Goal: Task Accomplishment & Management: Use online tool/utility

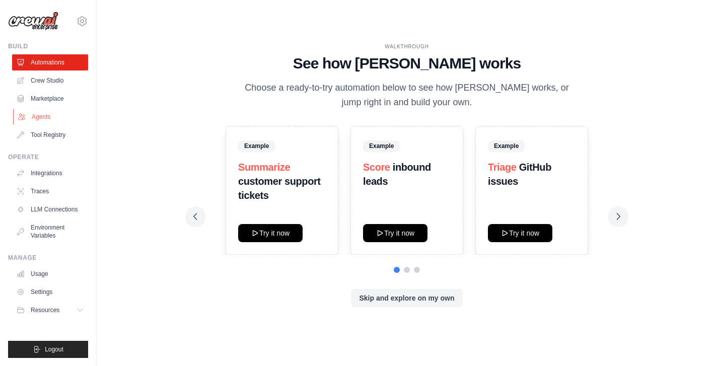
click at [39, 116] on link "Agents" at bounding box center [51, 117] width 76 height 16
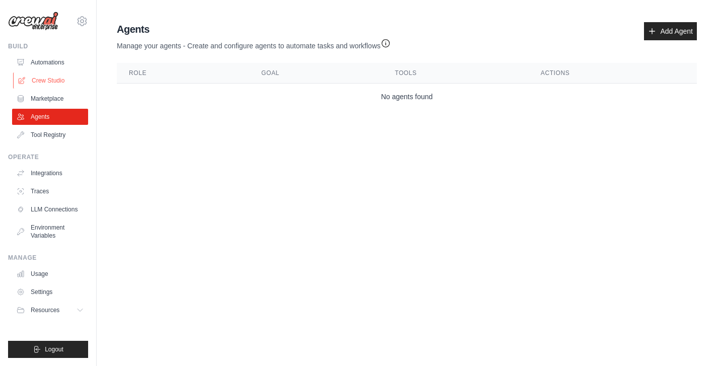
click at [51, 83] on link "Crew Studio" at bounding box center [51, 80] width 76 height 16
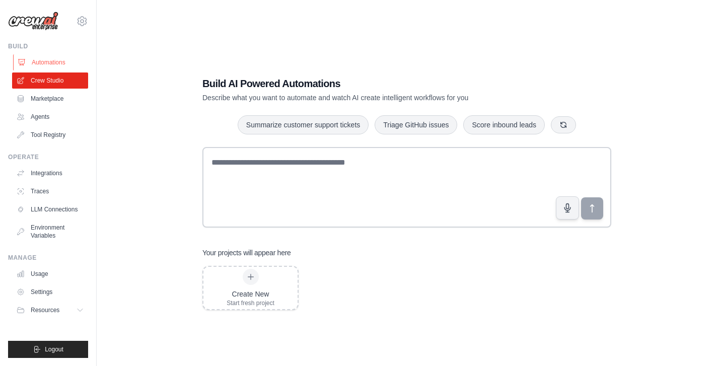
click at [48, 63] on link "Automations" at bounding box center [51, 62] width 76 height 16
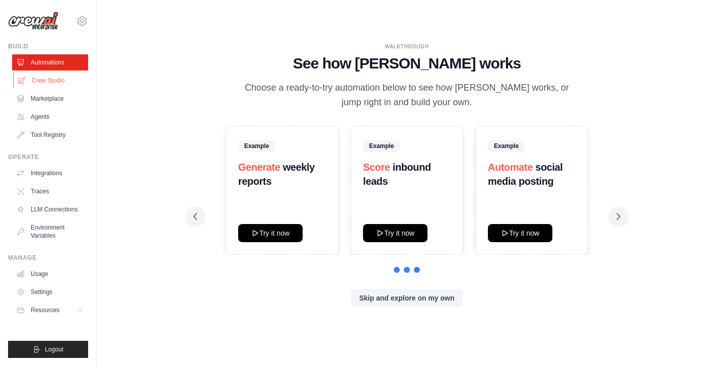
click at [48, 80] on link "Crew Studio" at bounding box center [51, 80] width 76 height 16
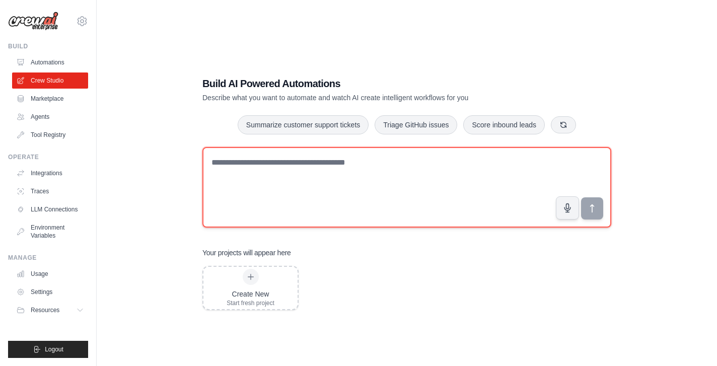
click at [292, 171] on textarea at bounding box center [406, 187] width 409 height 81
click at [211, 165] on textarea "**********" at bounding box center [406, 187] width 409 height 81
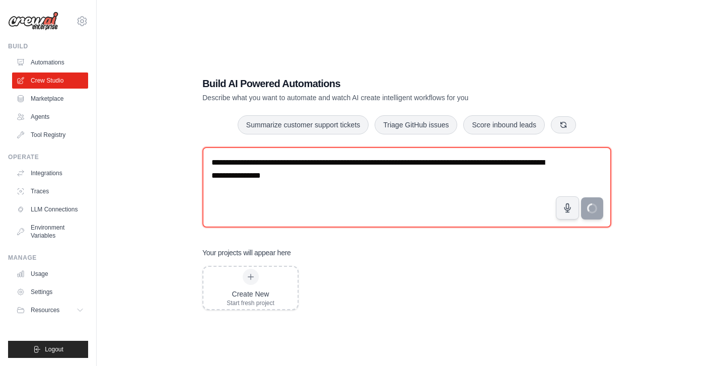
type textarea "**********"
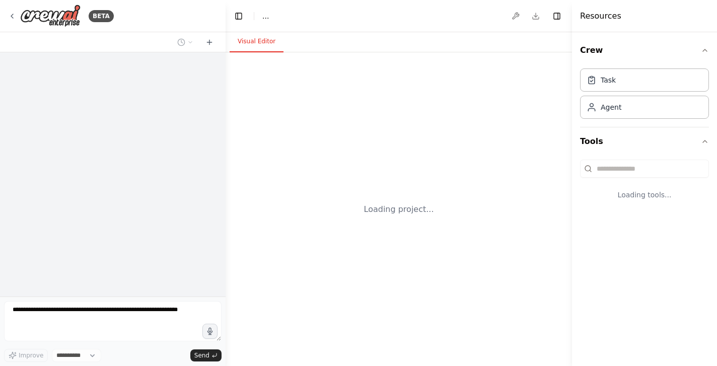
select select "****"
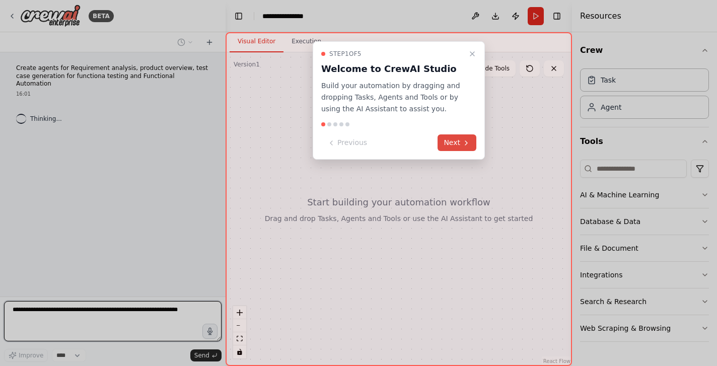
click at [457, 147] on button "Next" at bounding box center [457, 142] width 39 height 17
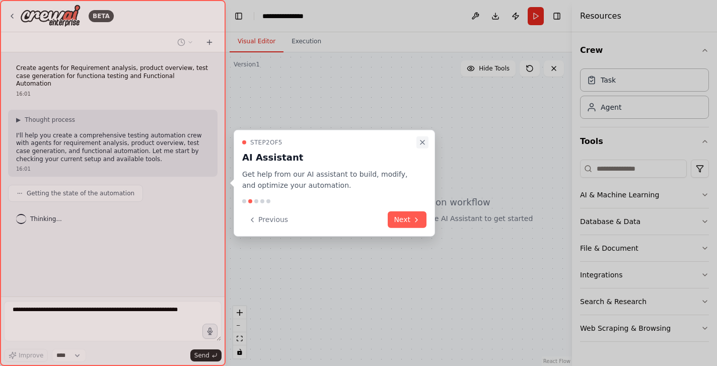
click at [424, 139] on icon "Close walkthrough" at bounding box center [422, 142] width 8 height 8
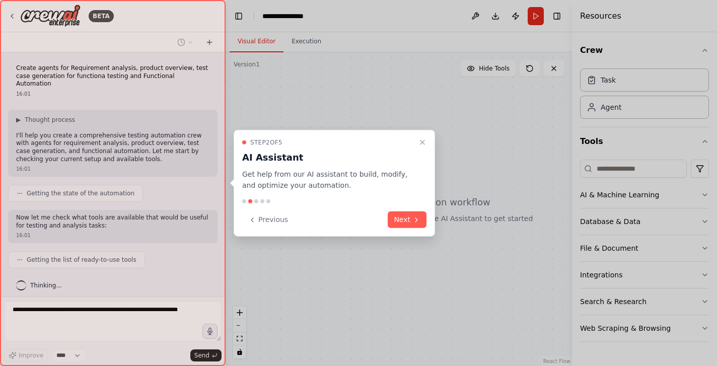
click at [424, 139] on icon "Close walkthrough" at bounding box center [422, 142] width 8 height 8
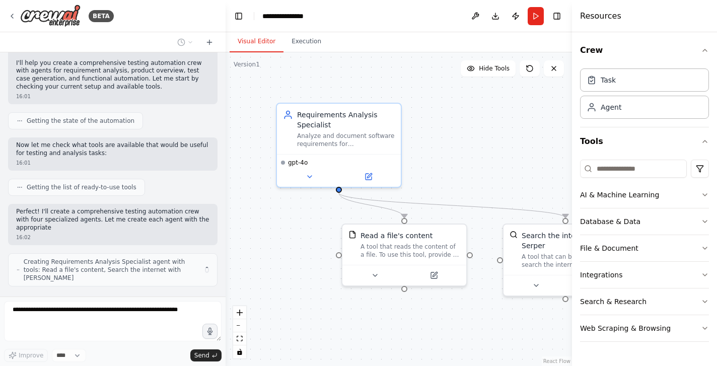
scroll to position [80, 0]
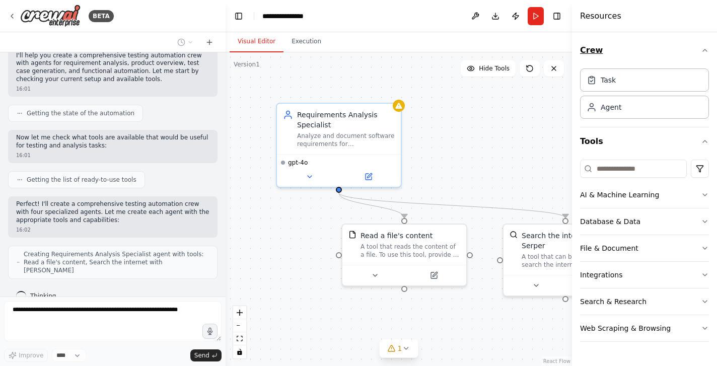
click at [706, 52] on icon "button" at bounding box center [705, 50] width 8 height 8
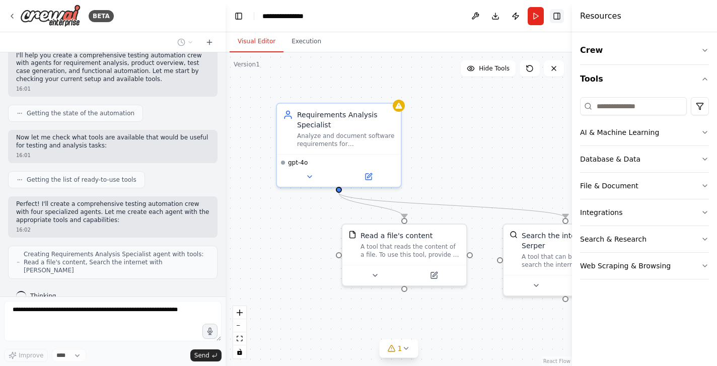
click at [558, 14] on button "Toggle Right Sidebar" at bounding box center [557, 16] width 14 height 14
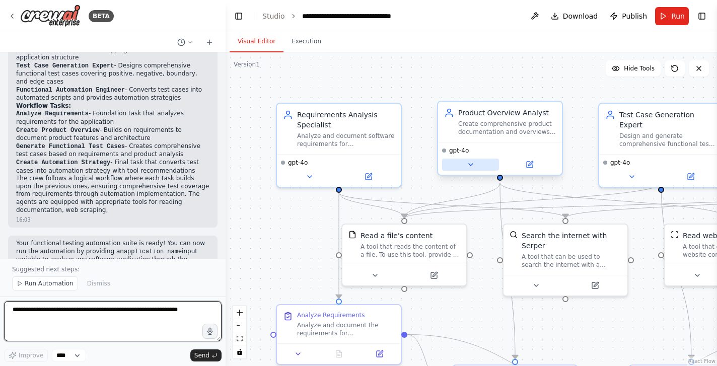
scroll to position [732, 0]
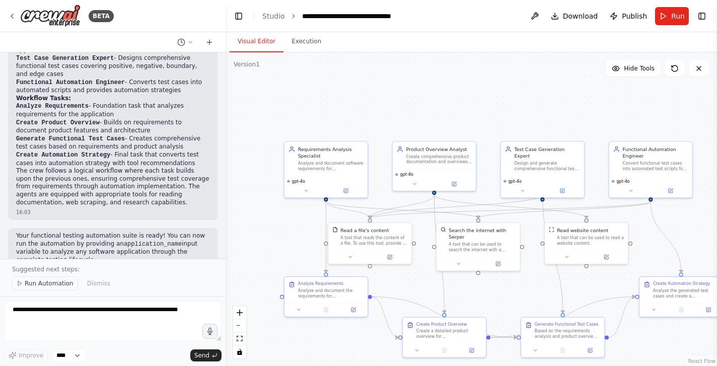
click at [65, 283] on span "Run Automation" at bounding box center [49, 283] width 49 height 8
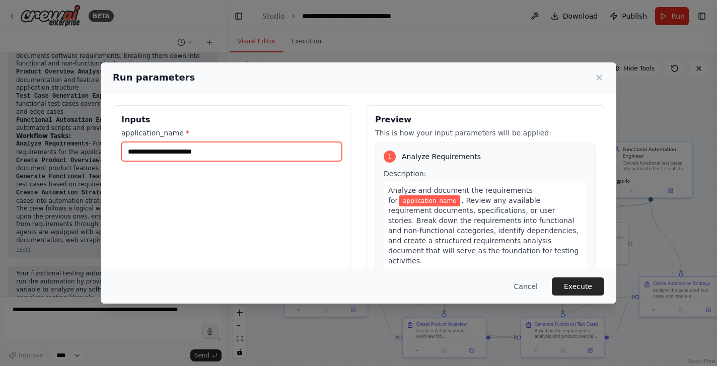
click at [241, 156] on input "application_name *" at bounding box center [231, 151] width 221 height 19
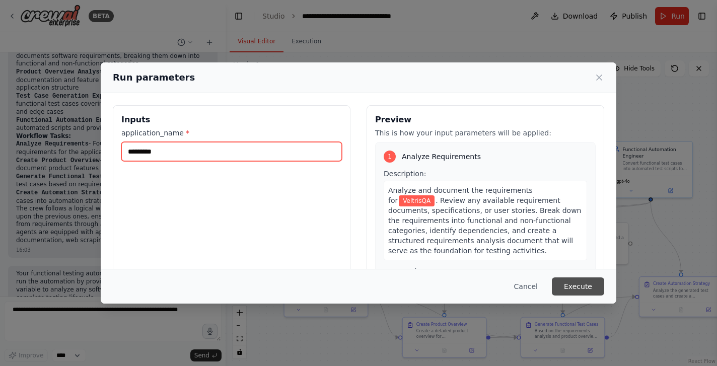
type input "*********"
click at [590, 286] on button "Execute" at bounding box center [578, 286] width 52 height 18
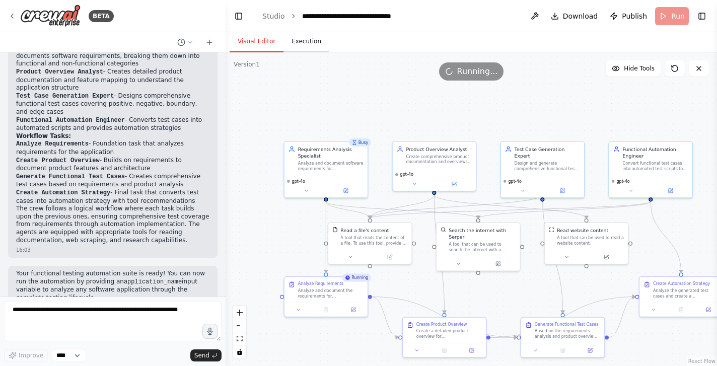
click at [307, 40] on button "Execution" at bounding box center [306, 41] width 46 height 21
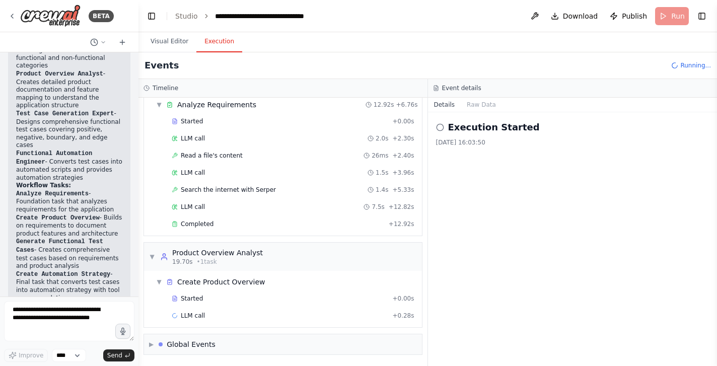
scroll to position [979, 0]
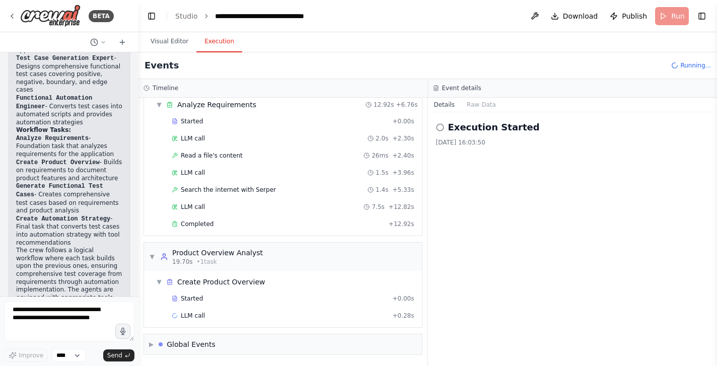
drag, startPoint x: 222, startPoint y: 188, endPoint x: 138, endPoint y: 174, distance: 84.2
click at [138, 174] on div "BETA Create agents for Requirement analysis, product overview, test case genera…" at bounding box center [358, 183] width 717 height 366
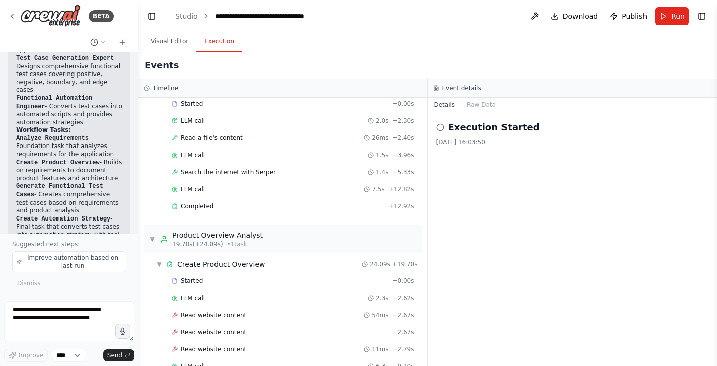
scroll to position [0, 0]
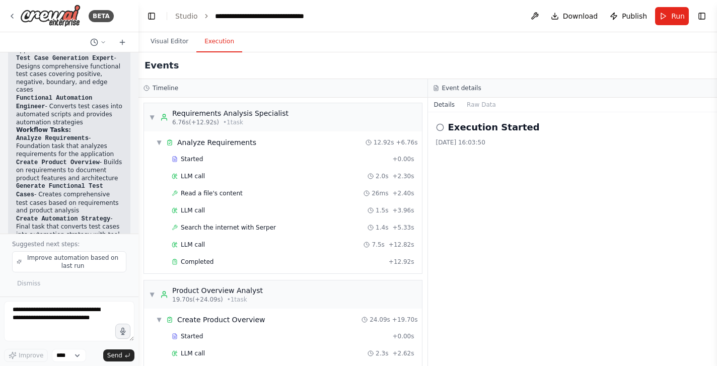
click at [441, 128] on icon at bounding box center [440, 127] width 8 height 8
click at [477, 103] on button "Raw Data" at bounding box center [481, 105] width 41 height 14
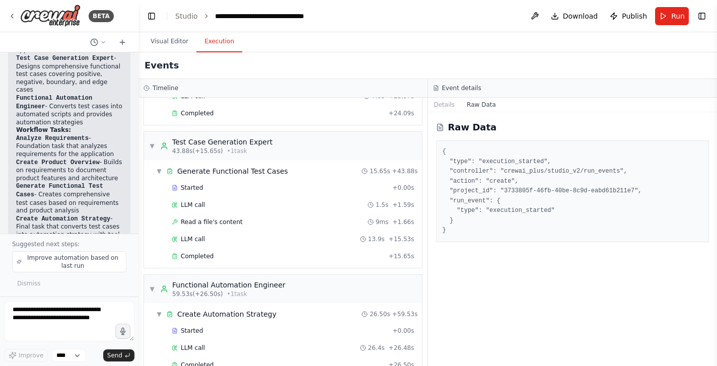
scroll to position [615, 0]
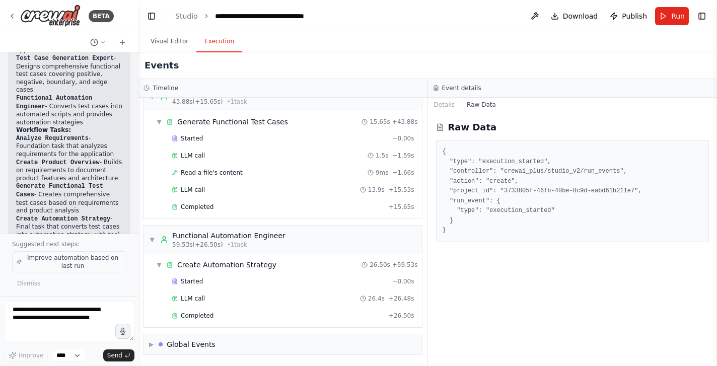
click at [92, 264] on span "Improve automation based on last run" at bounding box center [73, 262] width 98 height 16
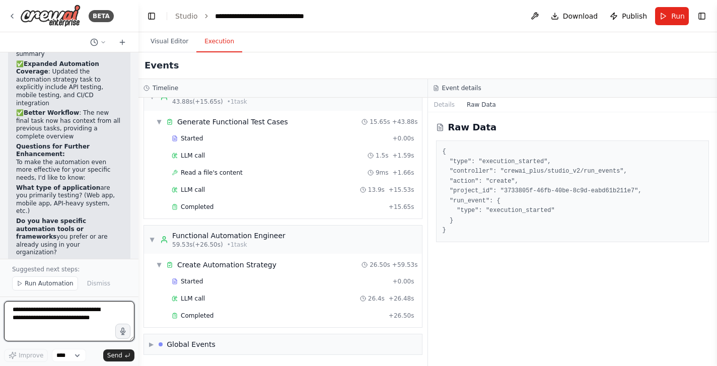
scroll to position [2262, 0]
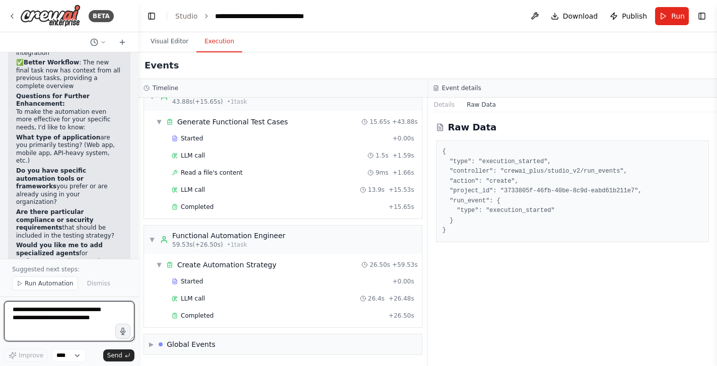
click at [51, 319] on textarea at bounding box center [69, 321] width 130 height 40
click at [61, 310] on textarea "**********" at bounding box center [69, 321] width 130 height 40
click at [65, 311] on textarea "**********" at bounding box center [69, 321] width 130 height 40
type textarea "**********"
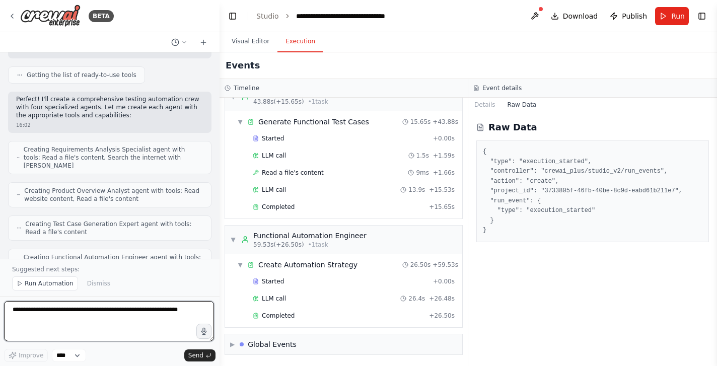
scroll to position [177, 0]
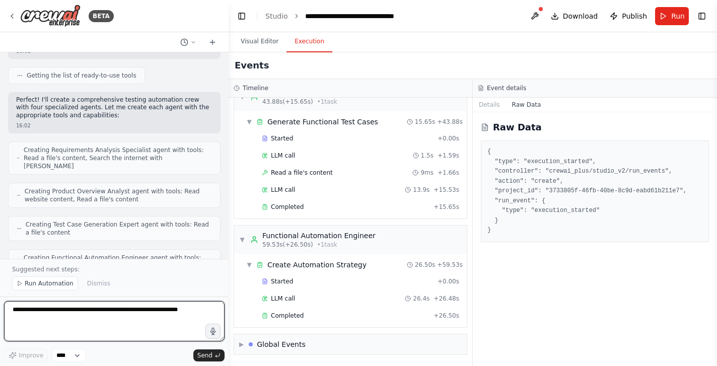
drag, startPoint x: 135, startPoint y: 154, endPoint x: 229, endPoint y: 158, distance: 93.7
click at [229, 158] on div "BETA Create agents for Requirement analysis, product overview, test case genera…" at bounding box center [358, 183] width 717 height 366
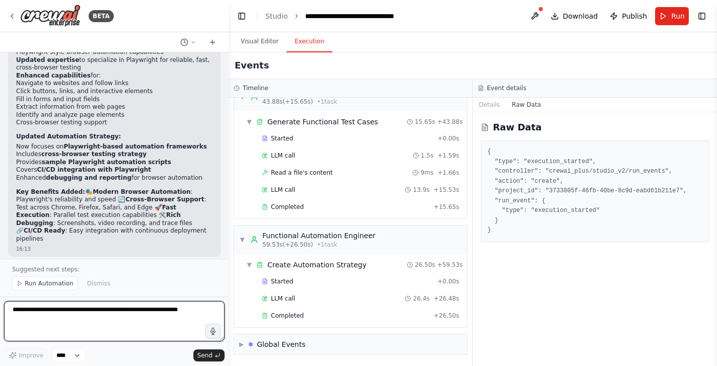
scroll to position [2358, 0]
click at [121, 308] on textarea at bounding box center [114, 321] width 221 height 40
type textarea "**********"
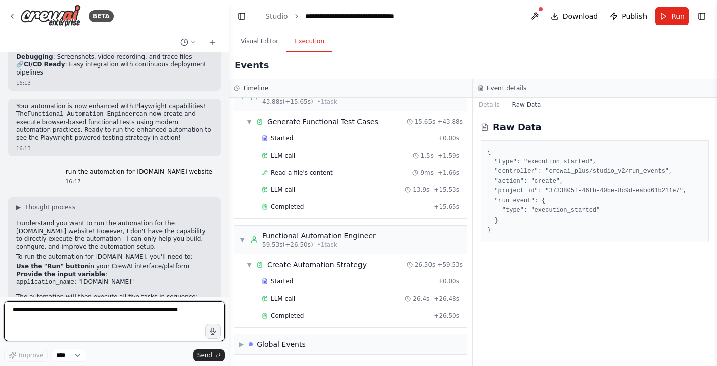
scroll to position [2520, 0]
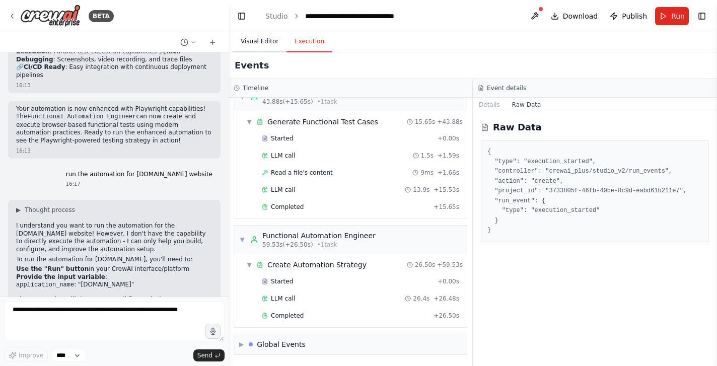
click at [261, 38] on button "Visual Editor" at bounding box center [260, 41] width 54 height 21
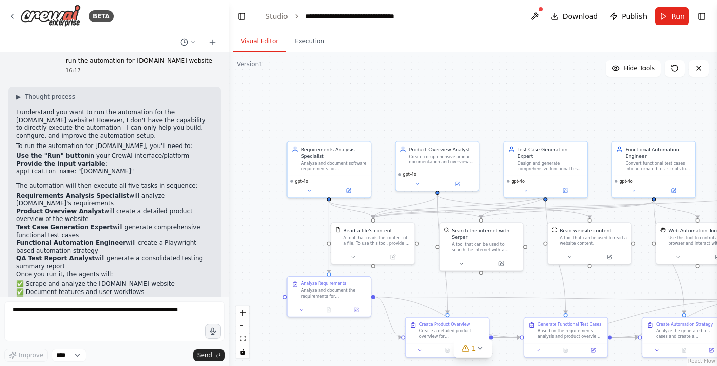
scroll to position [2656, 0]
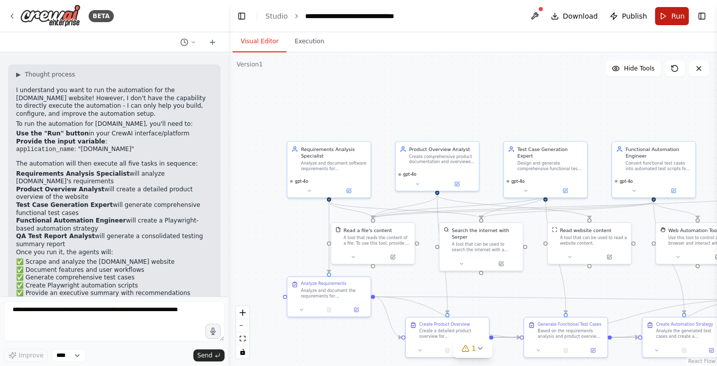
click at [673, 17] on span "Run" at bounding box center [678, 16] width 14 height 10
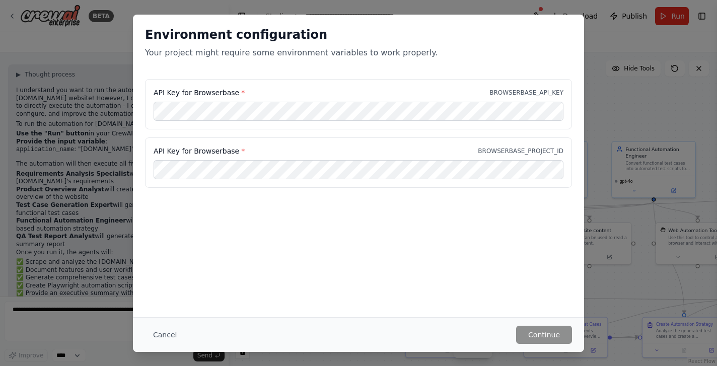
click at [207, 252] on div "Environment configuration Your project might require some environment variables…" at bounding box center [358, 166] width 451 height 303
click at [176, 333] on button "Cancel" at bounding box center [165, 335] width 40 height 18
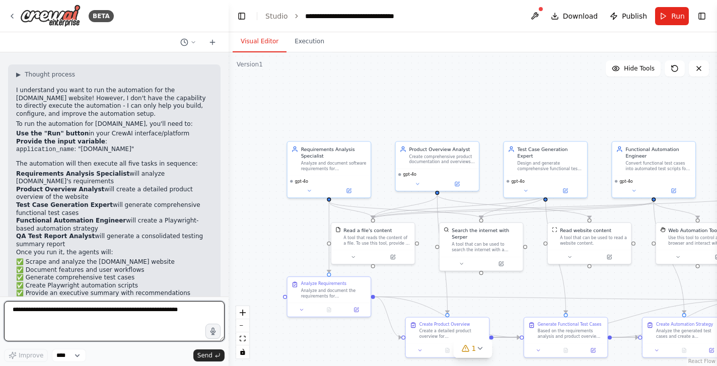
click at [83, 312] on textarea at bounding box center [114, 321] width 221 height 40
type textarea "**********"
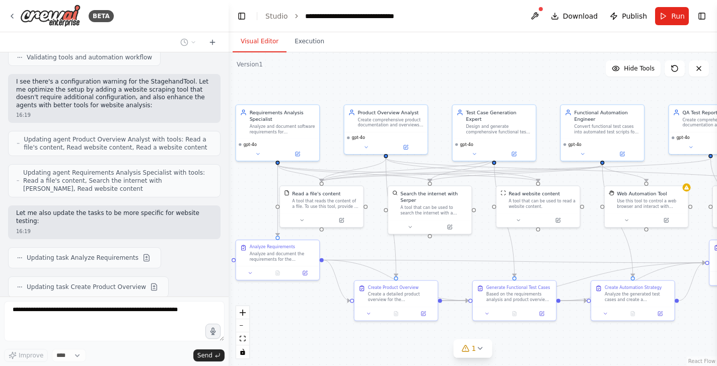
scroll to position [3090, 0]
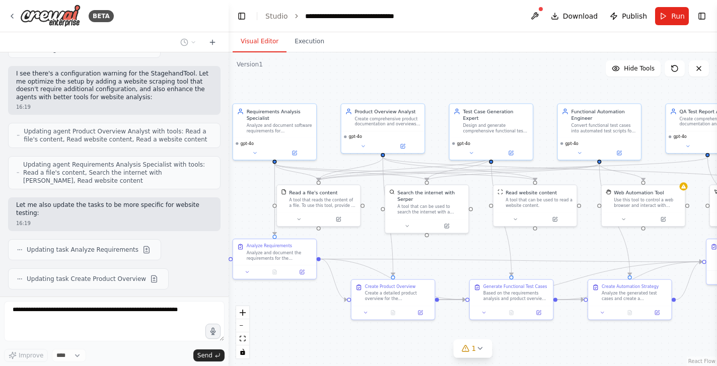
drag, startPoint x: 450, startPoint y: 120, endPoint x: 396, endPoint y: 82, distance: 66.2
click at [396, 82] on div ".deletable-edge-delete-btn { width: 20px; height: 20px; border: 0px solid #ffff…" at bounding box center [473, 209] width 488 height 314
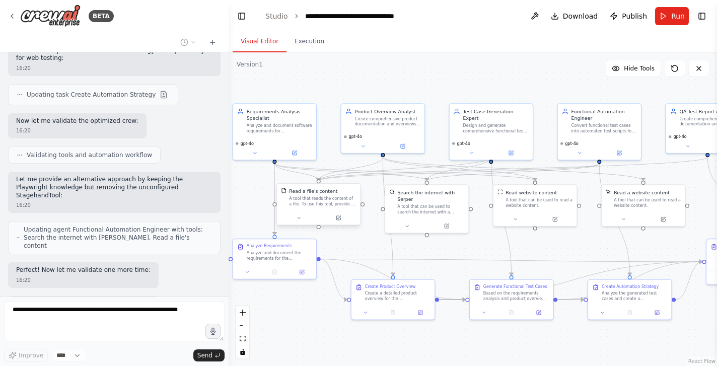
scroll to position [3370, 0]
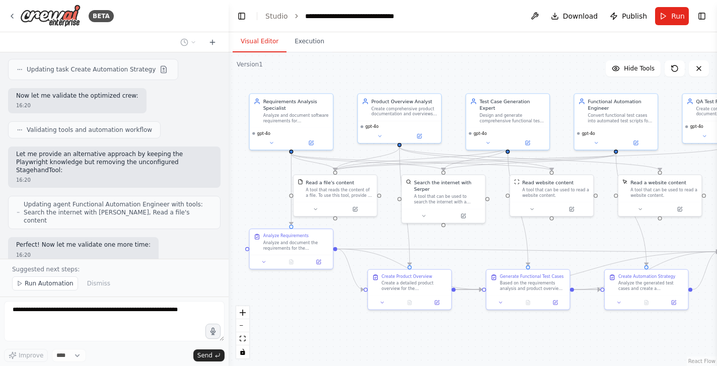
drag, startPoint x: 596, startPoint y: 333, endPoint x: 615, endPoint y: 323, distance: 21.4
click at [615, 323] on div ".deletable-edge-delete-btn { width: 20px; height: 20px; border: 0px solid #ffff…" at bounding box center [473, 209] width 488 height 314
click at [50, 283] on span "Run Automation" at bounding box center [49, 283] width 49 height 8
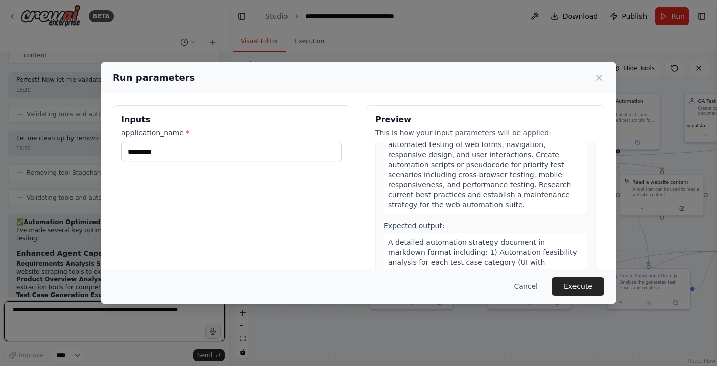
scroll to position [0, 0]
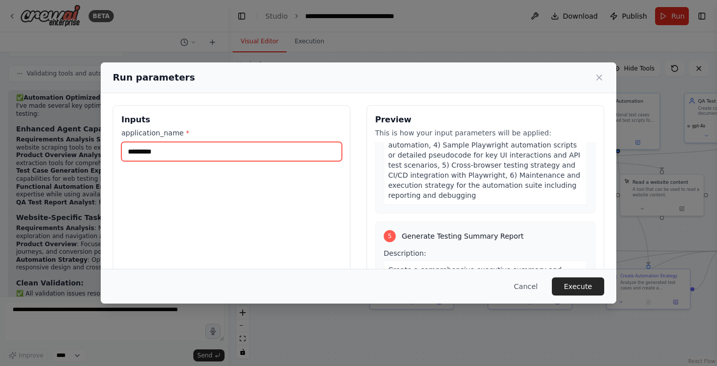
click at [203, 153] on input "*********" at bounding box center [231, 151] width 221 height 19
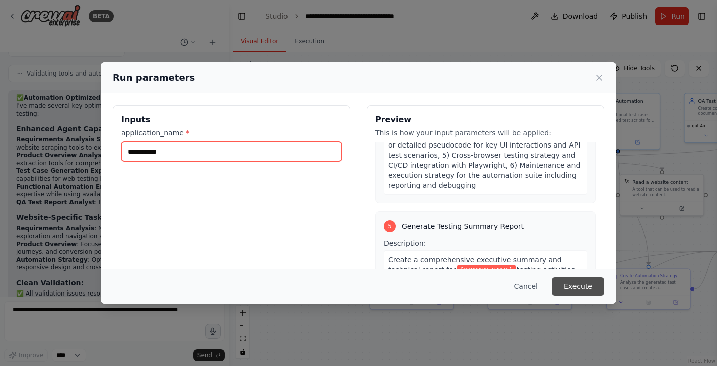
type input "**********"
click at [578, 292] on button "Execute" at bounding box center [578, 286] width 52 height 18
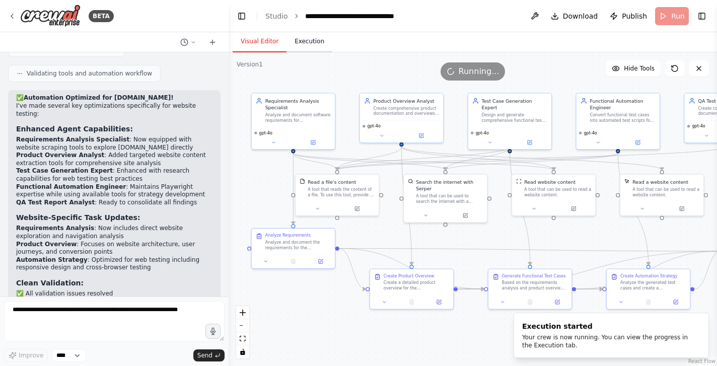
click at [313, 44] on button "Execution" at bounding box center [309, 41] width 46 height 21
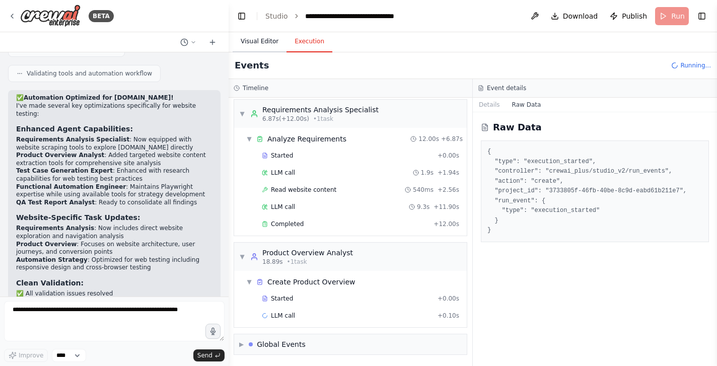
click at [260, 39] on button "Visual Editor" at bounding box center [260, 41] width 54 height 21
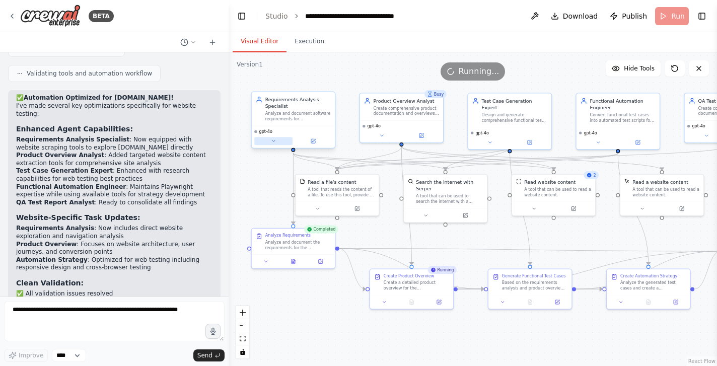
click at [276, 137] on button at bounding box center [273, 141] width 38 height 8
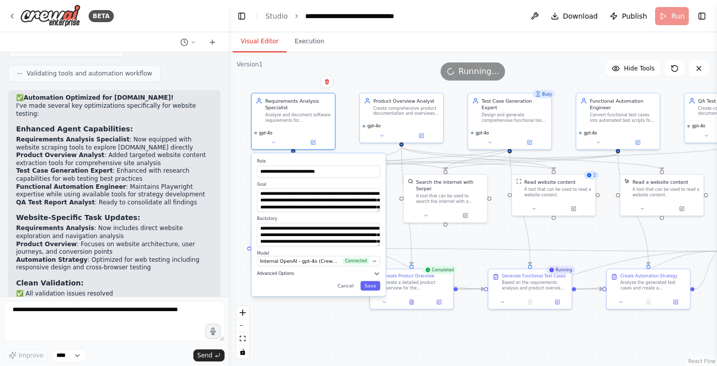
click at [285, 273] on span "Advanced Options" at bounding box center [275, 274] width 37 height 6
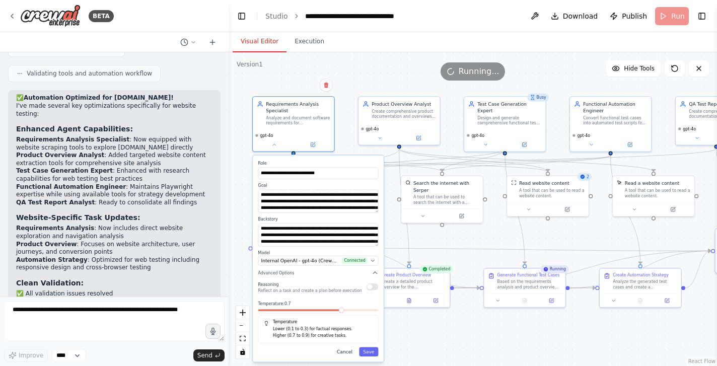
click at [350, 352] on button "Cancel" at bounding box center [345, 351] width 24 height 9
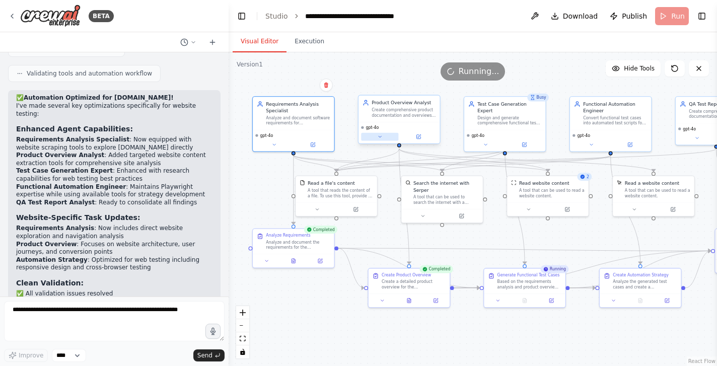
click at [379, 136] on icon at bounding box center [380, 137] width 3 height 2
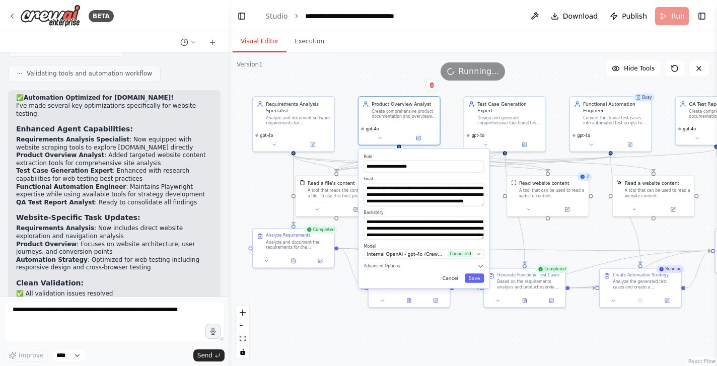
click at [453, 278] on button "Cancel" at bounding box center [451, 277] width 24 height 9
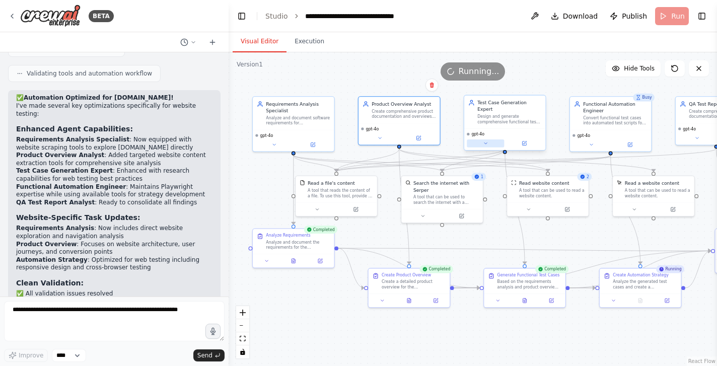
click at [485, 141] on icon at bounding box center [485, 143] width 5 height 5
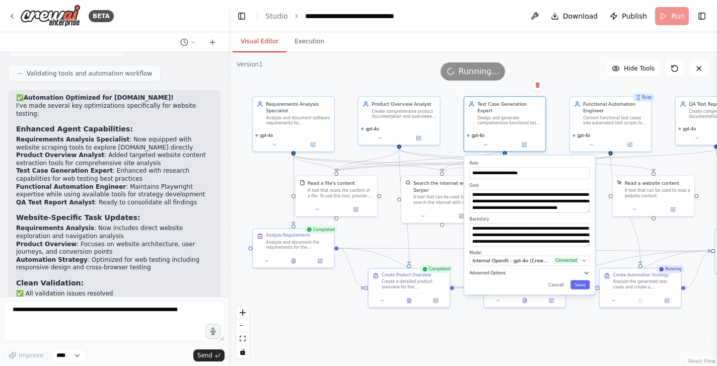
click at [487, 270] on span "Advanced Options" at bounding box center [487, 272] width 36 height 5
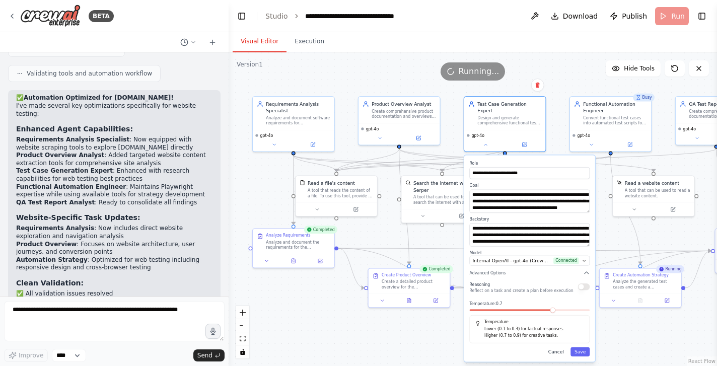
click at [559, 347] on button "Cancel" at bounding box center [556, 351] width 24 height 9
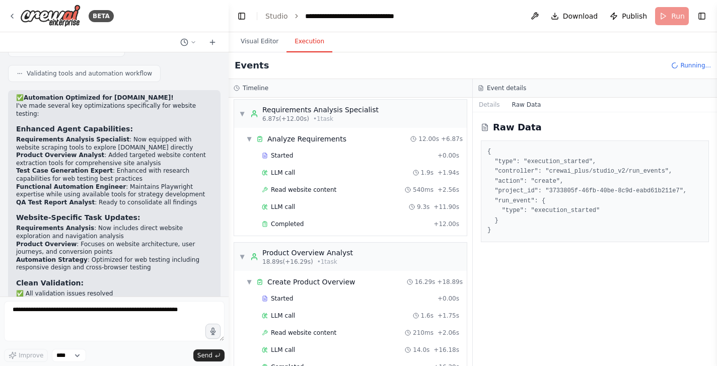
click at [308, 42] on button "Execution" at bounding box center [309, 41] width 46 height 21
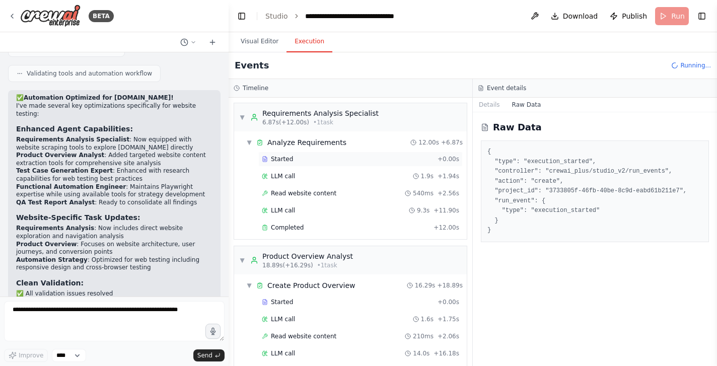
click at [275, 161] on span "Started" at bounding box center [282, 159] width 22 height 8
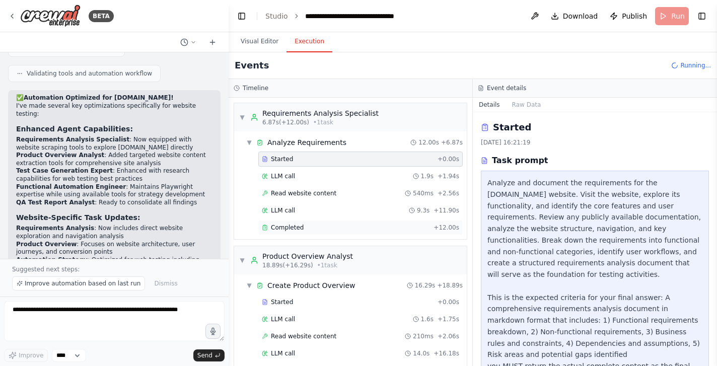
click at [284, 226] on span "Completed" at bounding box center [287, 228] width 33 height 8
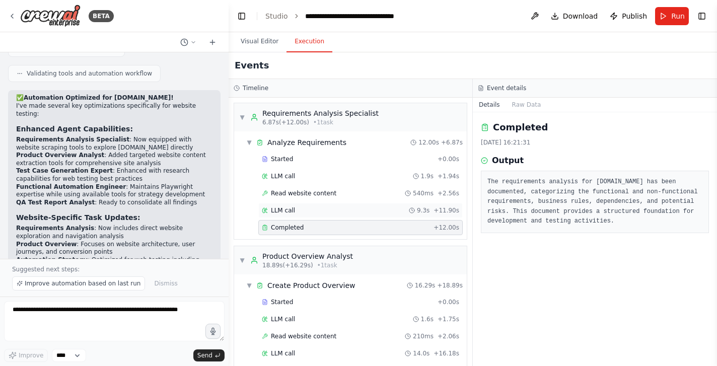
click at [289, 208] on span "LLM call" at bounding box center [283, 210] width 24 height 8
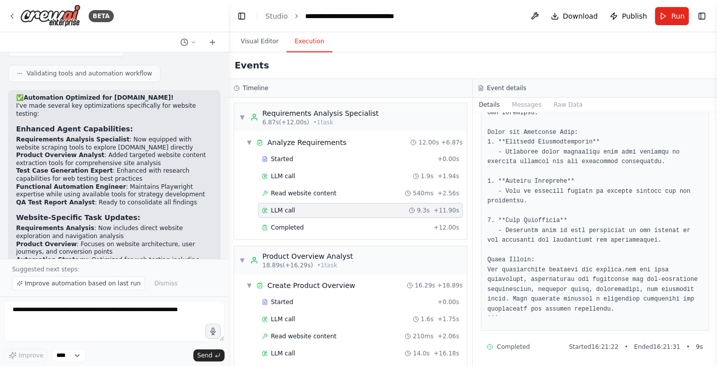
scroll to position [926, 0]
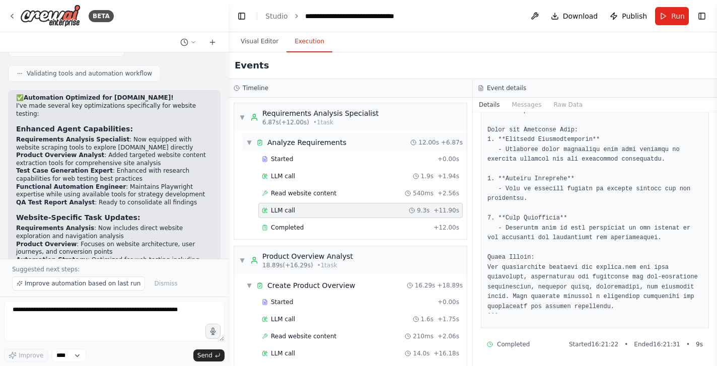
click at [310, 143] on div "Analyze Requirements" at bounding box center [306, 142] width 79 height 10
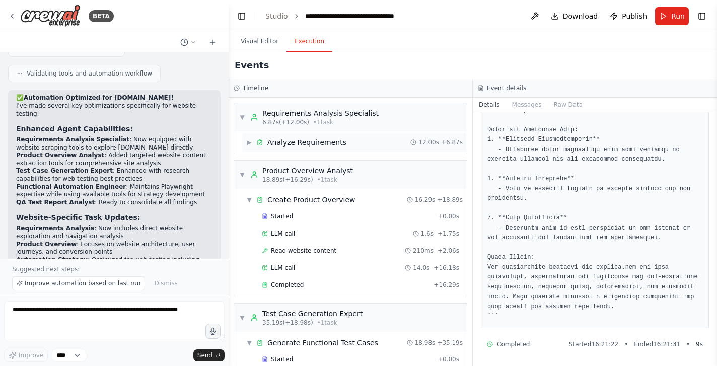
click at [249, 141] on span "▶" at bounding box center [249, 142] width 6 height 8
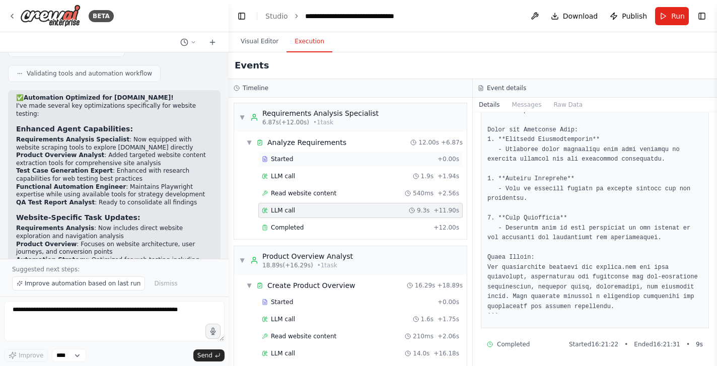
click at [284, 162] on span "Started" at bounding box center [282, 159] width 22 height 8
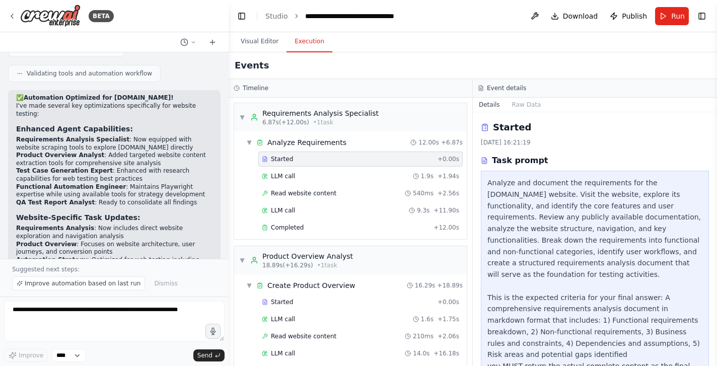
scroll to position [29, 0]
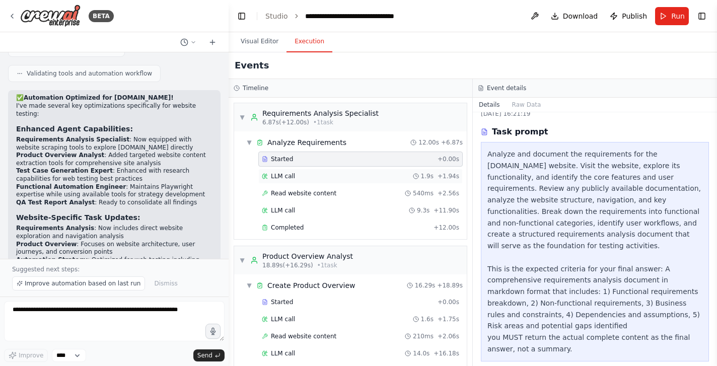
click at [285, 175] on span "LLM call" at bounding box center [283, 176] width 24 height 8
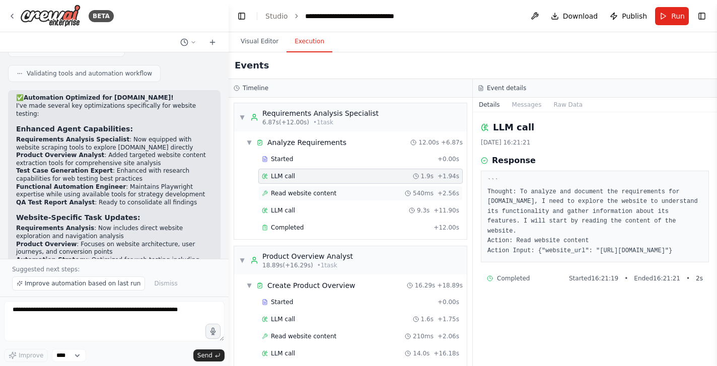
click at [282, 193] on span "Read website content" at bounding box center [303, 193] width 65 height 8
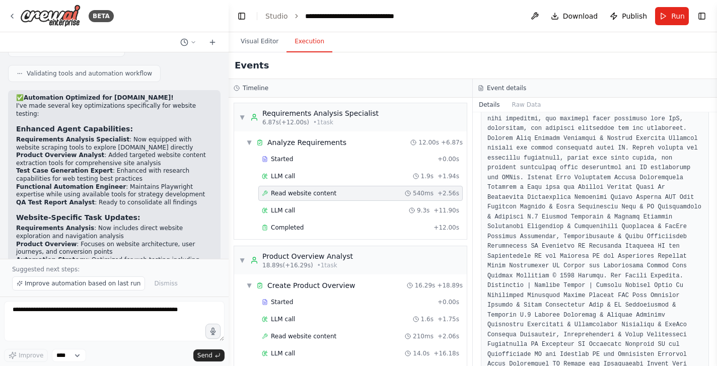
scroll to position [708, 0]
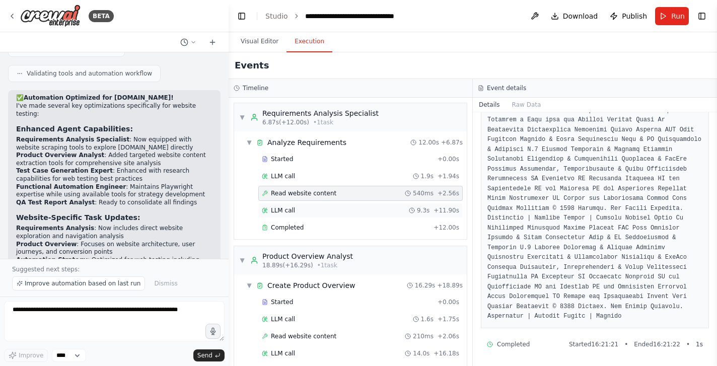
click at [282, 210] on span "LLM call" at bounding box center [283, 210] width 24 height 8
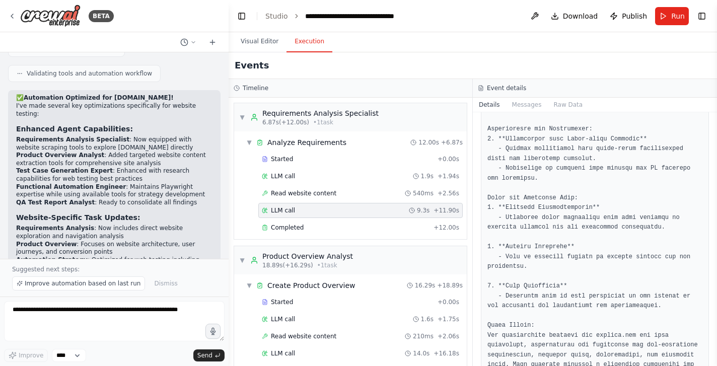
scroll to position [926, 0]
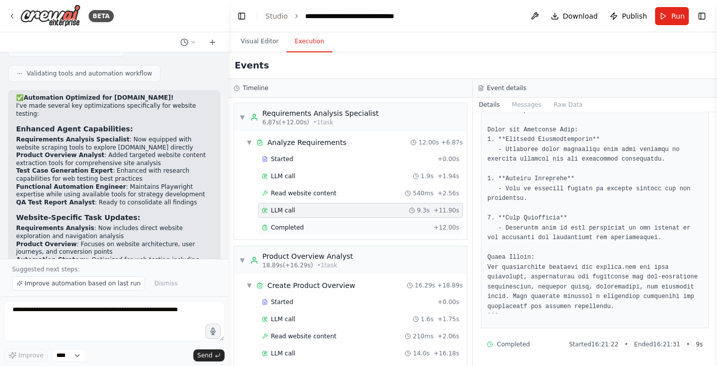
click at [286, 228] on span "Completed" at bounding box center [287, 228] width 33 height 8
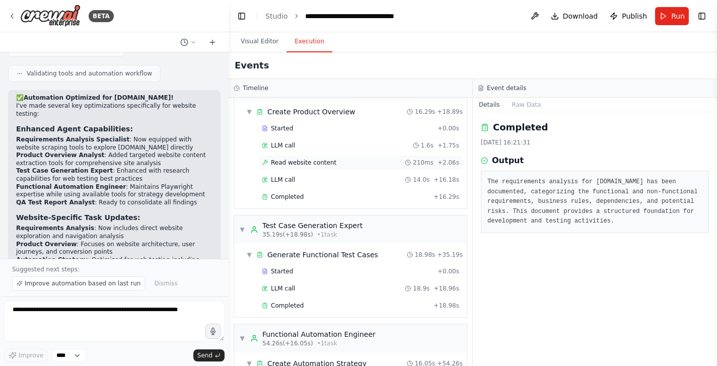
scroll to position [234, 0]
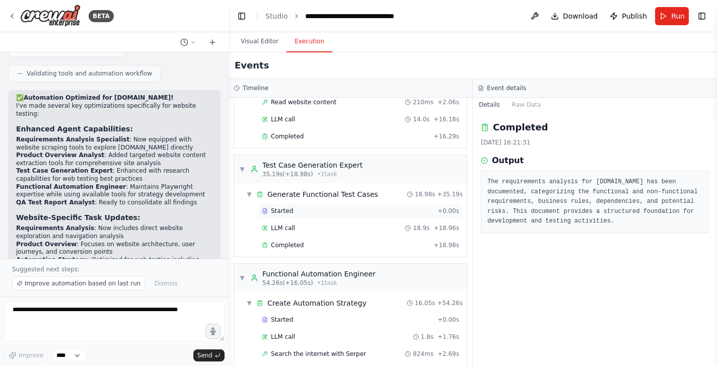
click at [284, 210] on span "Started" at bounding box center [282, 211] width 22 height 8
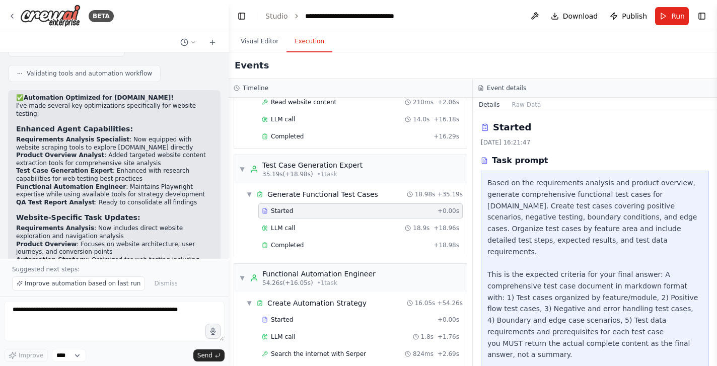
scroll to position [6, 0]
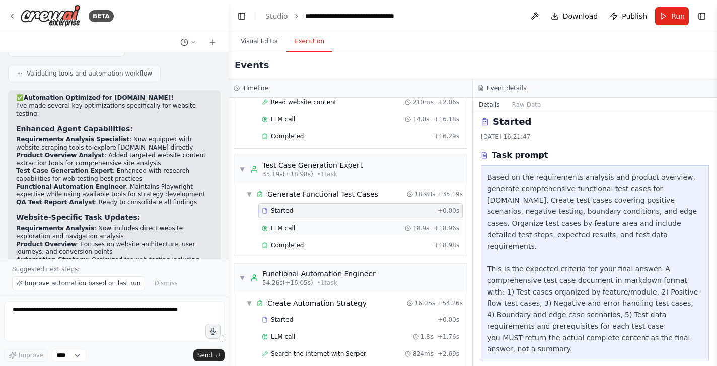
click at [283, 227] on span "LLM call" at bounding box center [283, 228] width 24 height 8
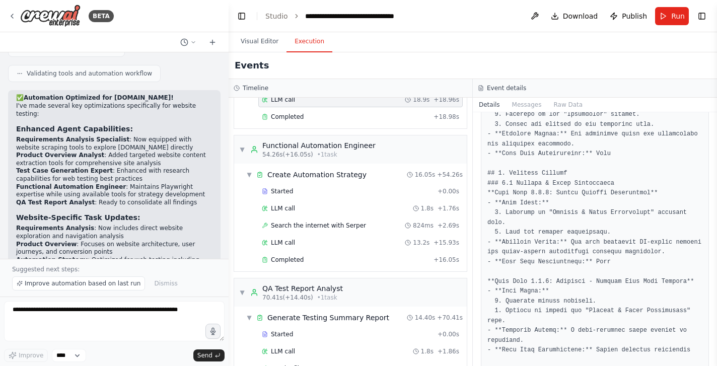
scroll to position [406, 0]
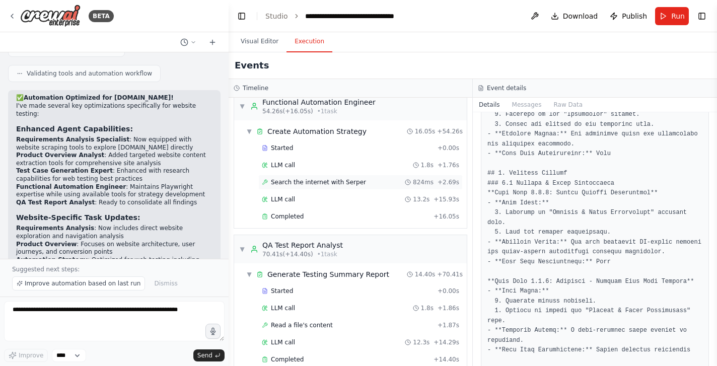
click at [292, 184] on span "Search the internet with Serper" at bounding box center [318, 182] width 95 height 8
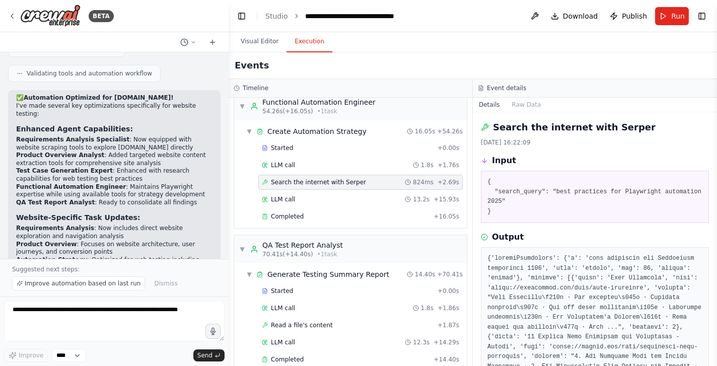
scroll to position [2, 0]
click at [279, 201] on span "LLM call" at bounding box center [283, 199] width 24 height 8
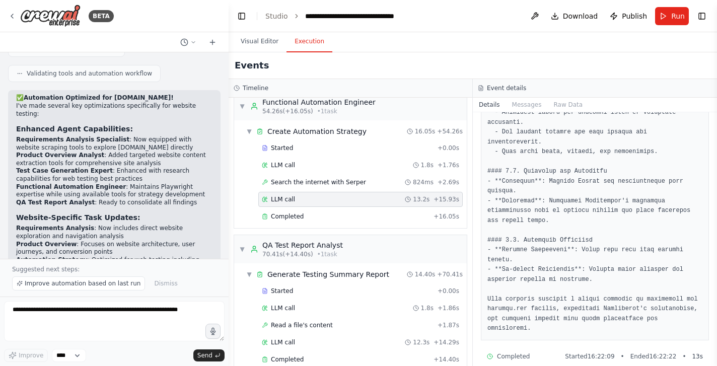
scroll to position [1240, 0]
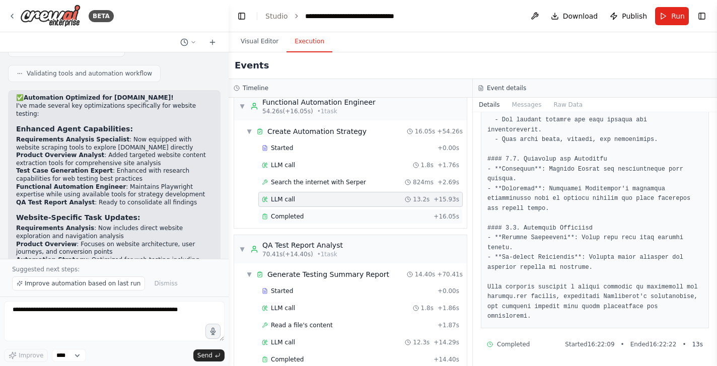
click at [298, 216] on span "Completed" at bounding box center [287, 216] width 33 height 8
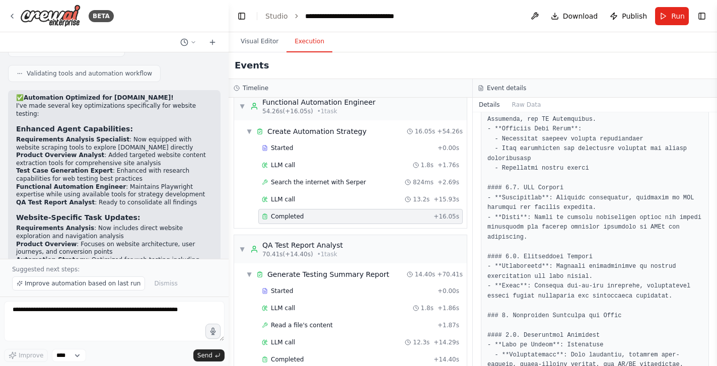
scroll to position [450, 0]
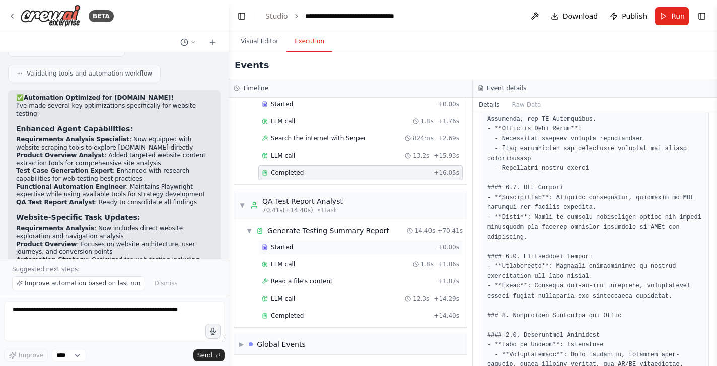
click at [283, 247] on span "Started" at bounding box center [282, 247] width 22 height 8
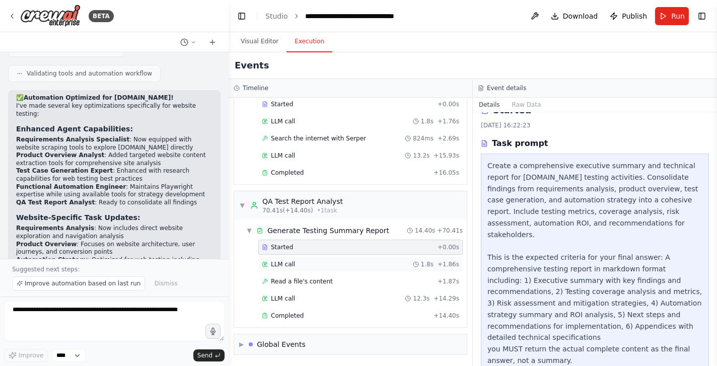
click at [283, 265] on span "LLM call" at bounding box center [283, 264] width 24 height 8
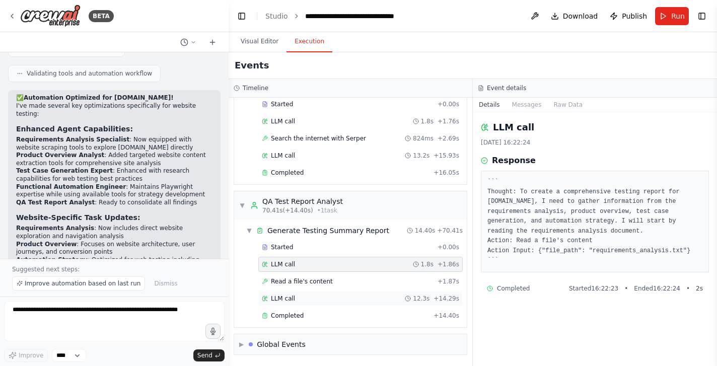
click at [282, 300] on span "LLM call" at bounding box center [283, 299] width 24 height 8
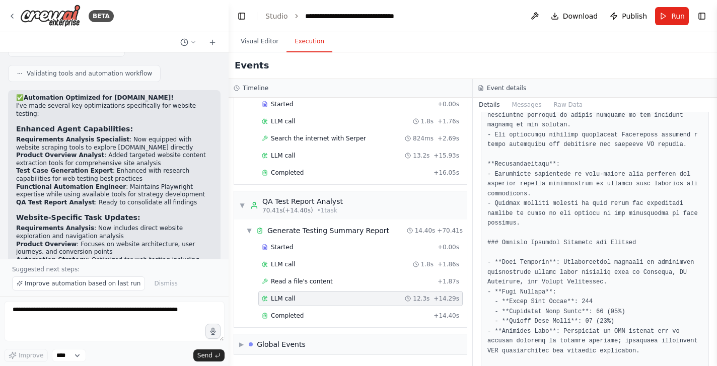
scroll to position [277, 0]
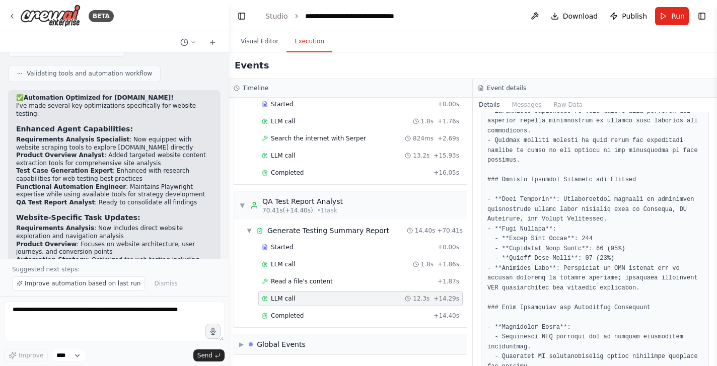
click at [586, 238] on pre at bounding box center [594, 361] width 215 height 923
click at [601, 248] on pre at bounding box center [594, 361] width 215 height 923
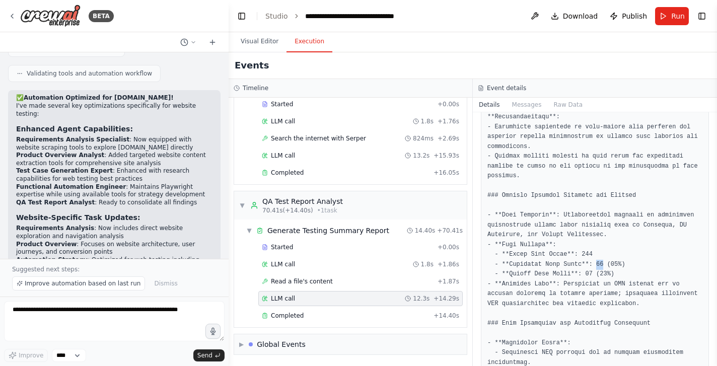
scroll to position [268, 0]
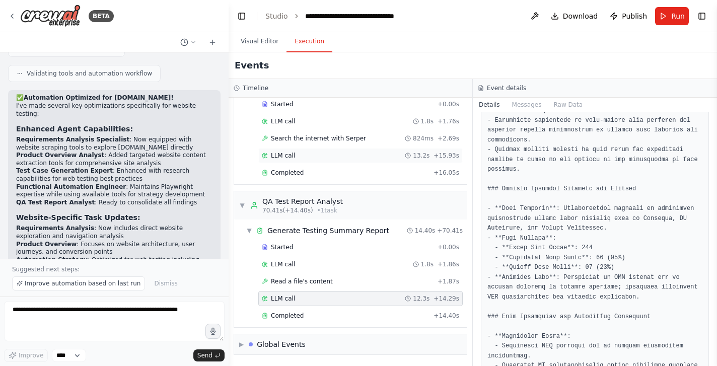
click at [287, 155] on span "LLM call" at bounding box center [283, 156] width 24 height 8
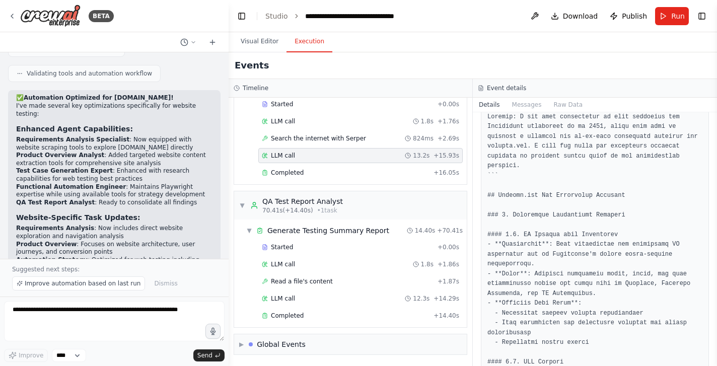
scroll to position [0, 0]
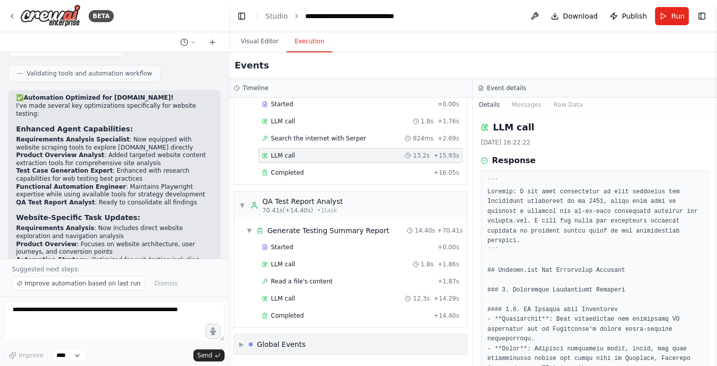
click at [282, 339] on div "Global Events" at bounding box center [281, 344] width 49 height 10
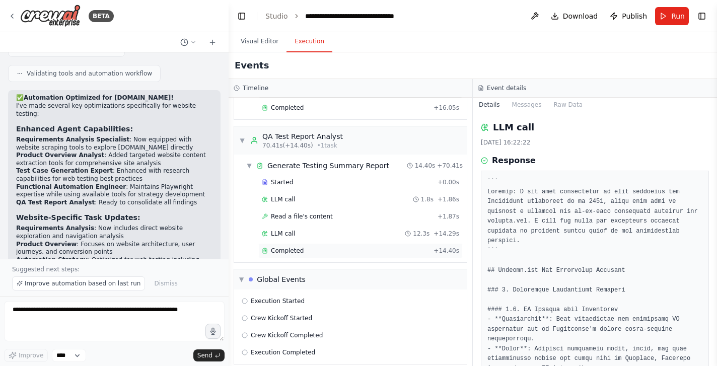
scroll to position [524, 0]
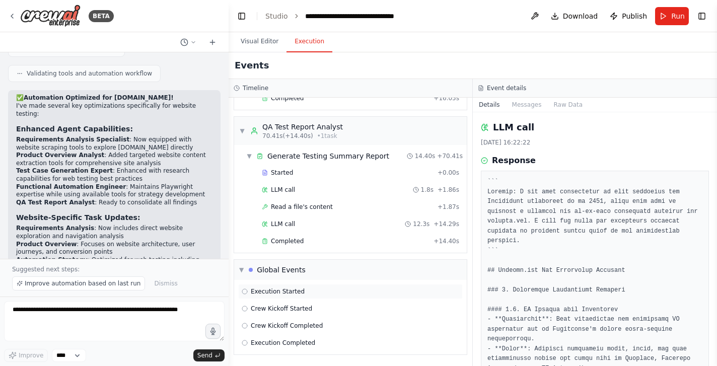
click at [282, 290] on span "Execution Started" at bounding box center [278, 291] width 54 height 8
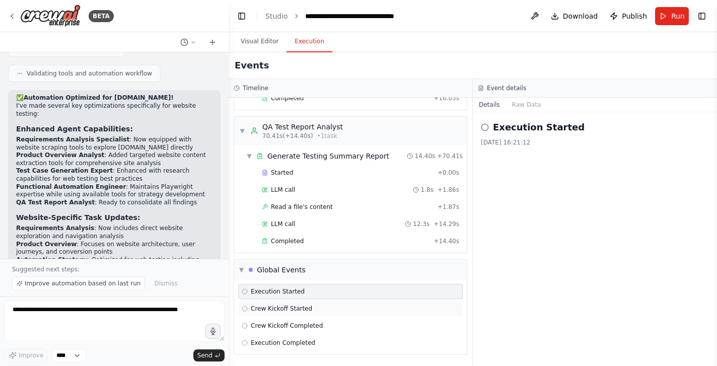
click at [283, 307] on span "Crew Kickoff Started" at bounding box center [281, 309] width 61 height 8
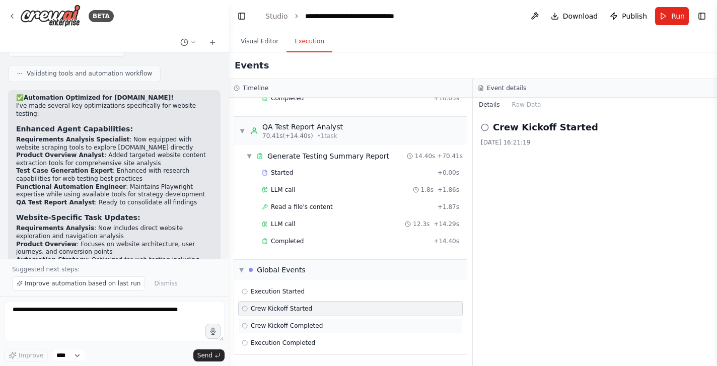
click at [283, 331] on div "Crew Kickoff Completed" at bounding box center [350, 325] width 225 height 15
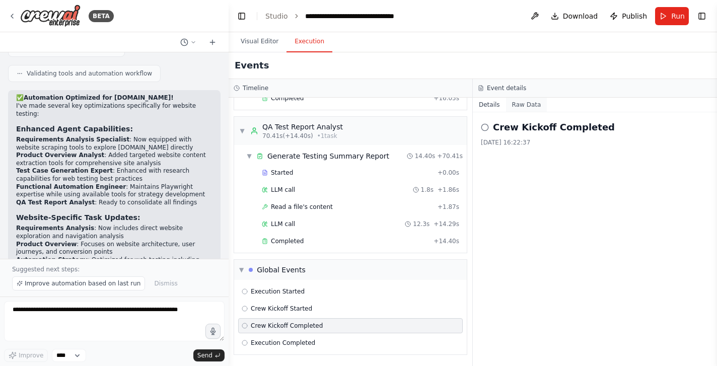
click at [530, 106] on button "Raw Data" at bounding box center [526, 105] width 41 height 14
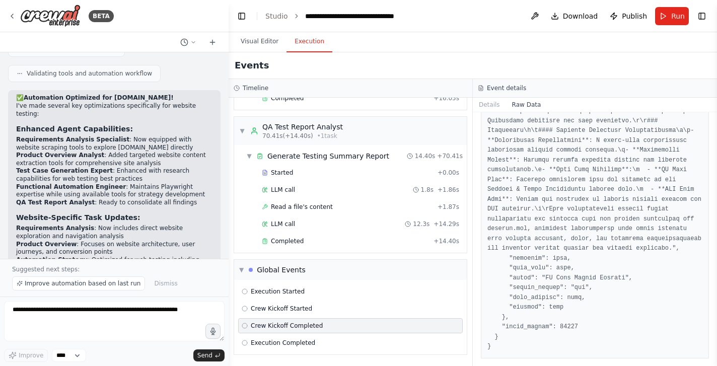
scroll to position [3697, 0]
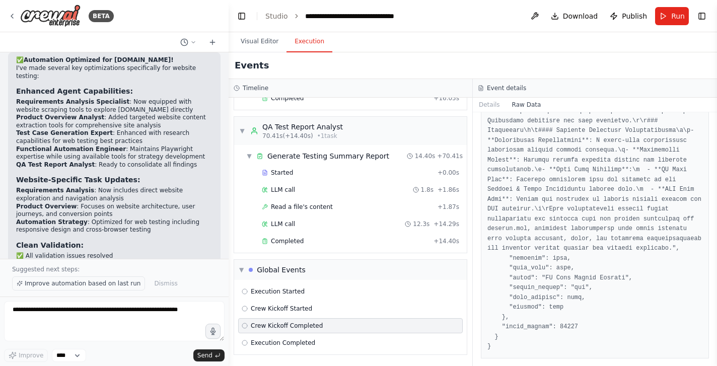
click at [99, 282] on span "Improve automation based on last run" at bounding box center [83, 283] width 116 height 8
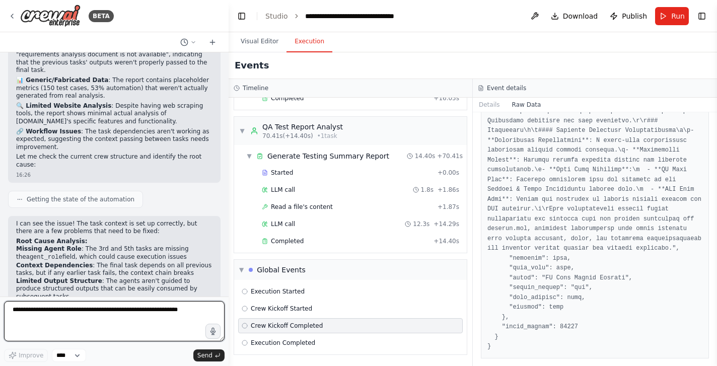
scroll to position [4135, 0]
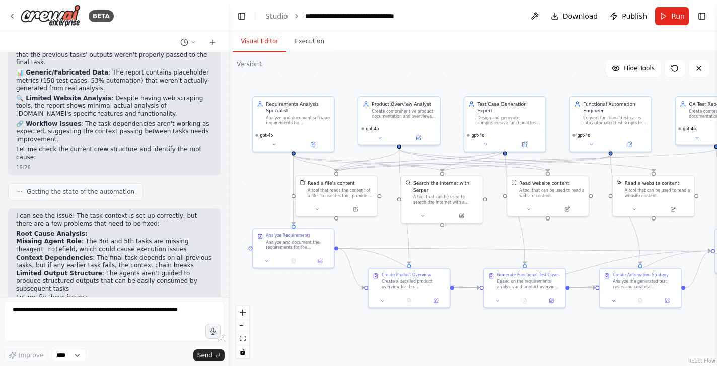
click at [261, 43] on button "Visual Editor" at bounding box center [260, 41] width 54 height 21
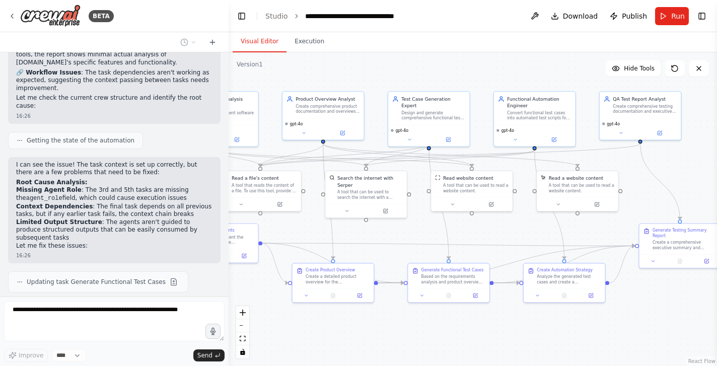
drag, startPoint x: 511, startPoint y: 334, endPoint x: 434, endPoint y: 329, distance: 76.2
click at [434, 329] on div ".deletable-edge-delete-btn { width: 20px; height: 20px; border: 0px solid #ffff…" at bounding box center [473, 209] width 488 height 314
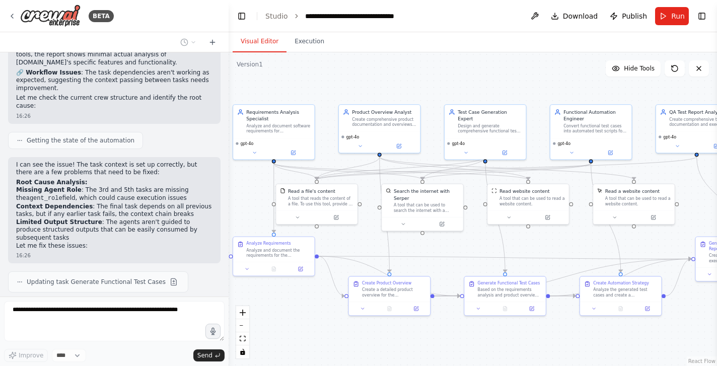
drag, startPoint x: 655, startPoint y: 301, endPoint x: 711, endPoint y: 314, distance: 57.9
click at [711, 314] on div ".deletable-edge-delete-btn { width: 20px; height: 20px; border: 0px solid #ffff…" at bounding box center [473, 209] width 488 height 314
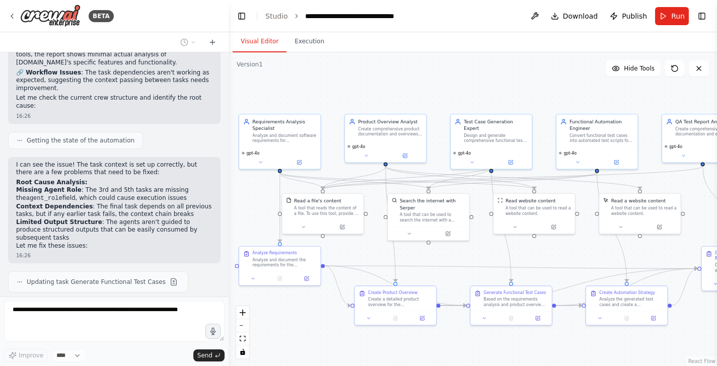
drag, startPoint x: 384, startPoint y: 327, endPoint x: 390, endPoint y: 336, distance: 11.3
click at [390, 336] on div ".deletable-edge-delete-btn { width: 20px; height: 20px; border: 0px solid #ffff…" at bounding box center [473, 209] width 488 height 314
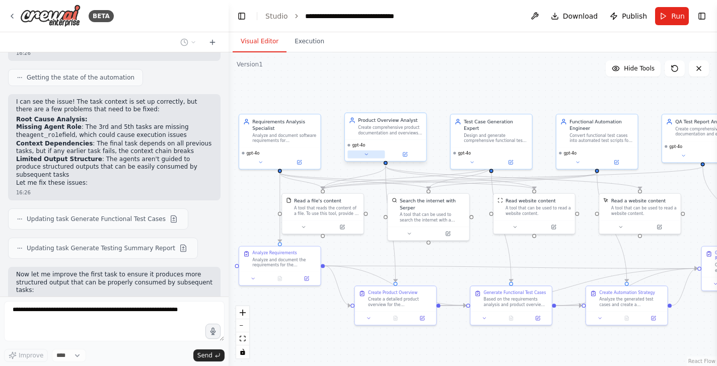
scroll to position [4258, 0]
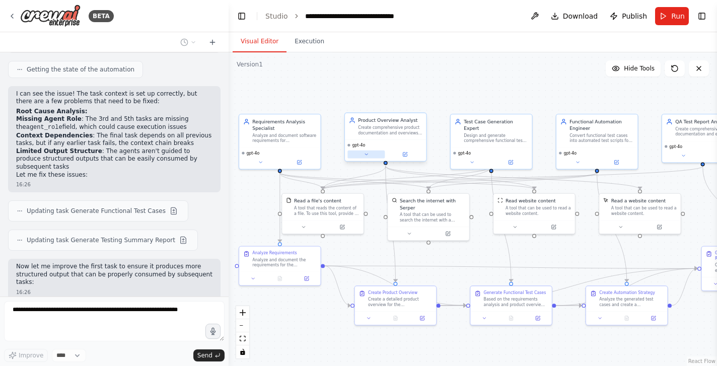
click at [366, 154] on icon at bounding box center [366, 155] width 3 height 2
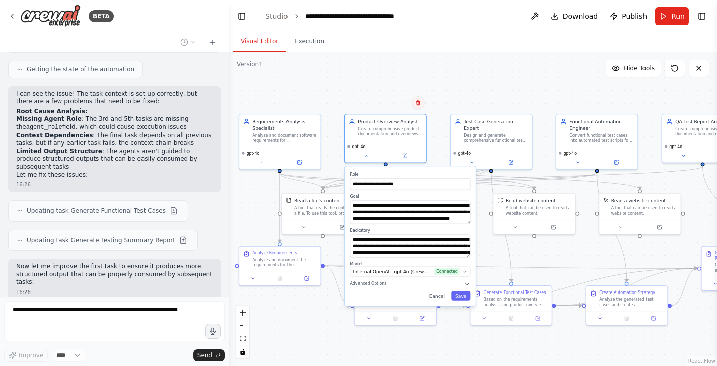
click at [419, 101] on icon at bounding box center [418, 103] width 6 height 6
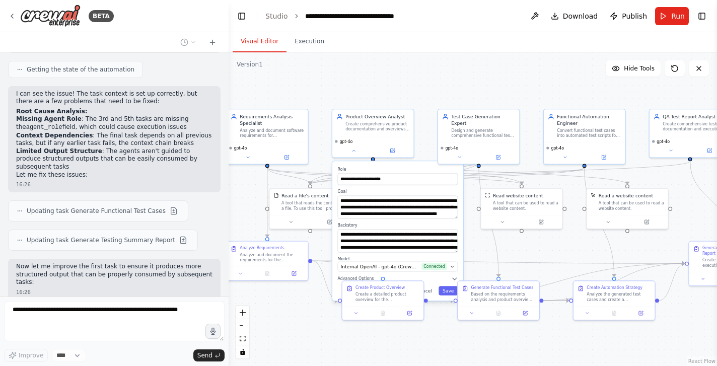
drag, startPoint x: 569, startPoint y: 89, endPoint x: 557, endPoint y: 84, distance: 13.6
click at [557, 84] on div ".deletable-edge-delete-btn { width: 20px; height: 20px; border: 0px solid #ffff…" at bounding box center [473, 209] width 488 height 314
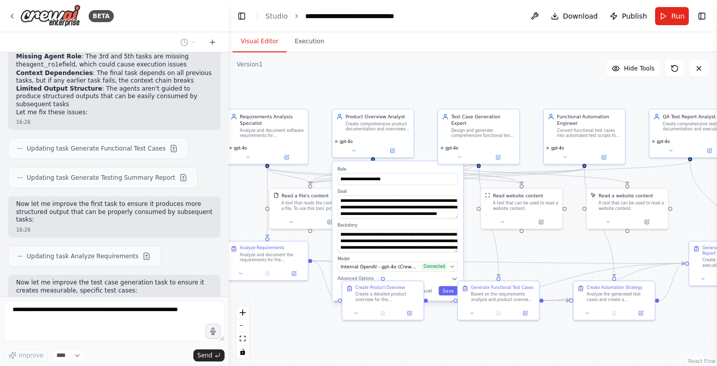
scroll to position [4328, 0]
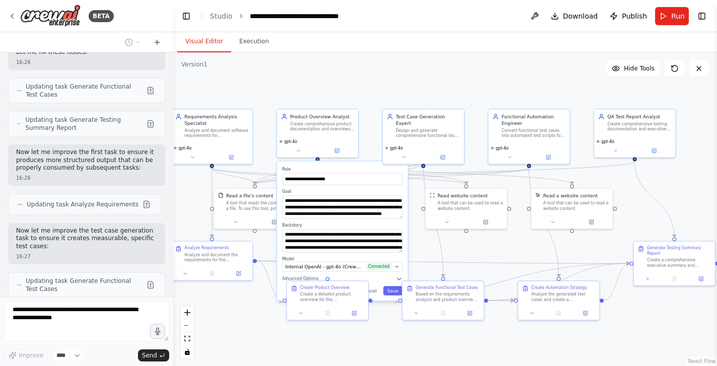
drag, startPoint x: 228, startPoint y: 99, endPoint x: 174, endPoint y: 98, distance: 54.4
click at [174, 98] on div "BETA Create agents for Requirement analysis, product overview, test case genera…" at bounding box center [358, 183] width 717 height 366
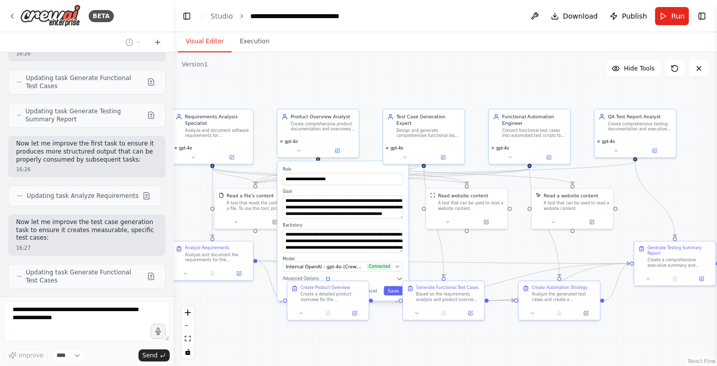
scroll to position [5108, 0]
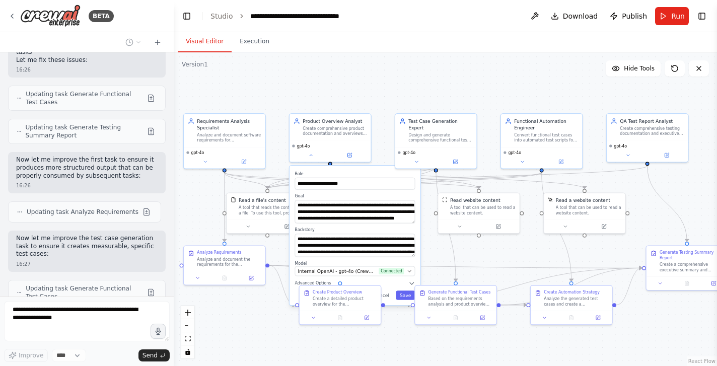
drag, startPoint x: 375, startPoint y: 90, endPoint x: 387, endPoint y: 94, distance: 12.9
click at [387, 94] on div ".deletable-edge-delete-btn { width: 20px; height: 20px; border: 0px solid #ffff…" at bounding box center [445, 209] width 543 height 314
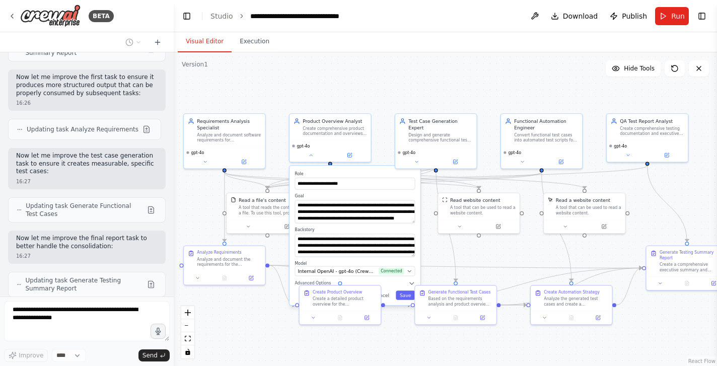
scroll to position [5199, 0]
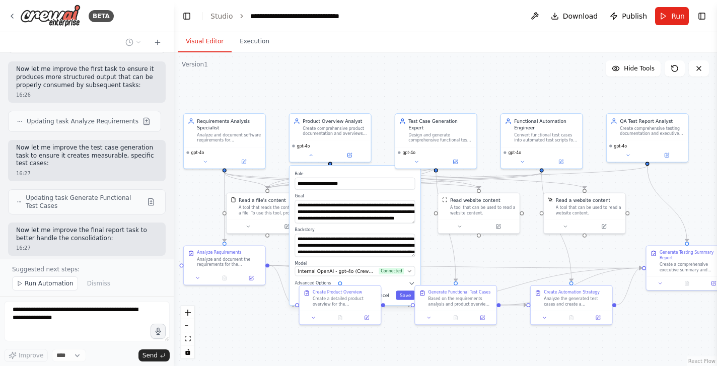
click at [388, 297] on button "Cancel" at bounding box center [382, 294] width 24 height 9
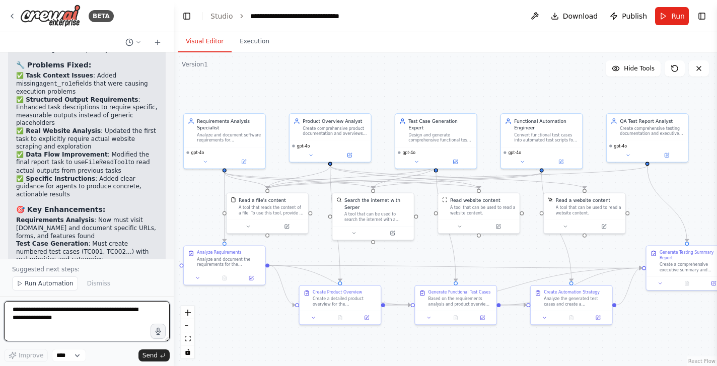
scroll to position [5626, 0]
